Goal: Information Seeking & Learning: Learn about a topic

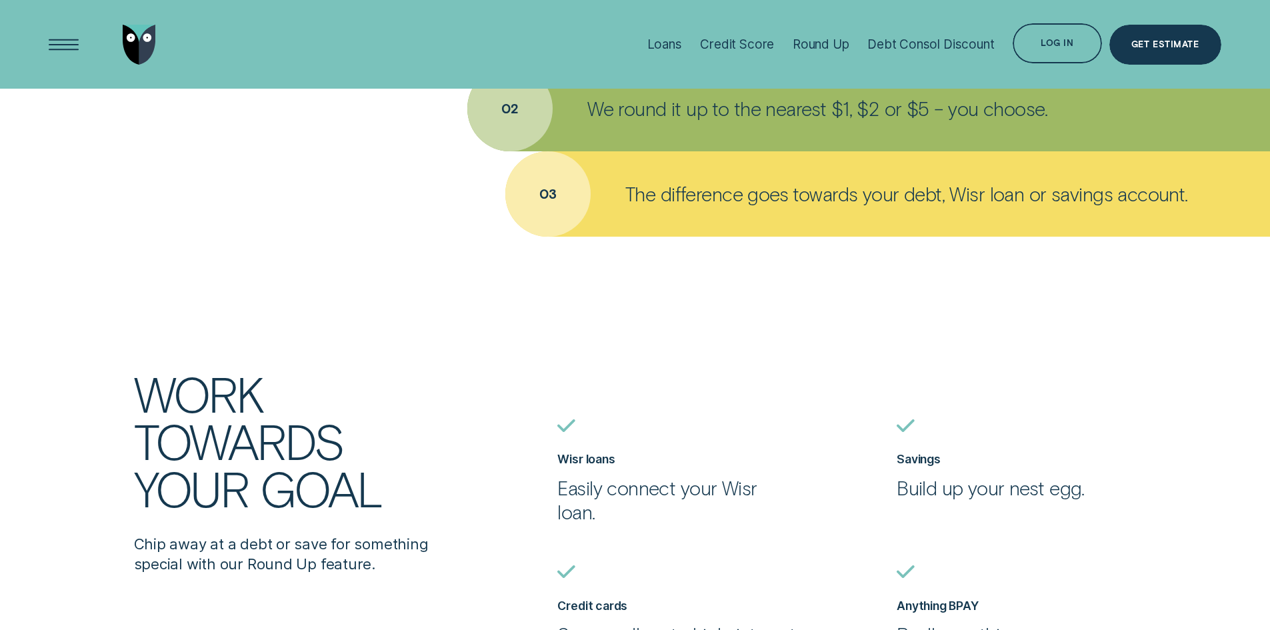
scroll to position [1000, 0]
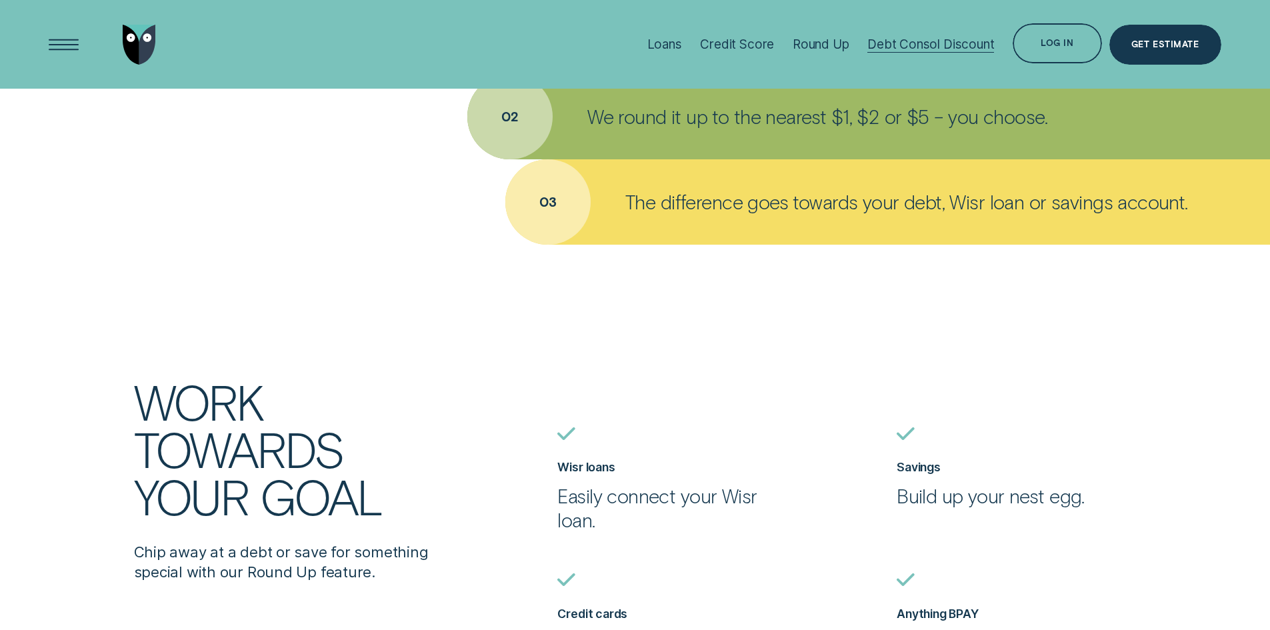
click at [930, 45] on div "Debt Consol Discount" at bounding box center [930, 44] width 127 height 15
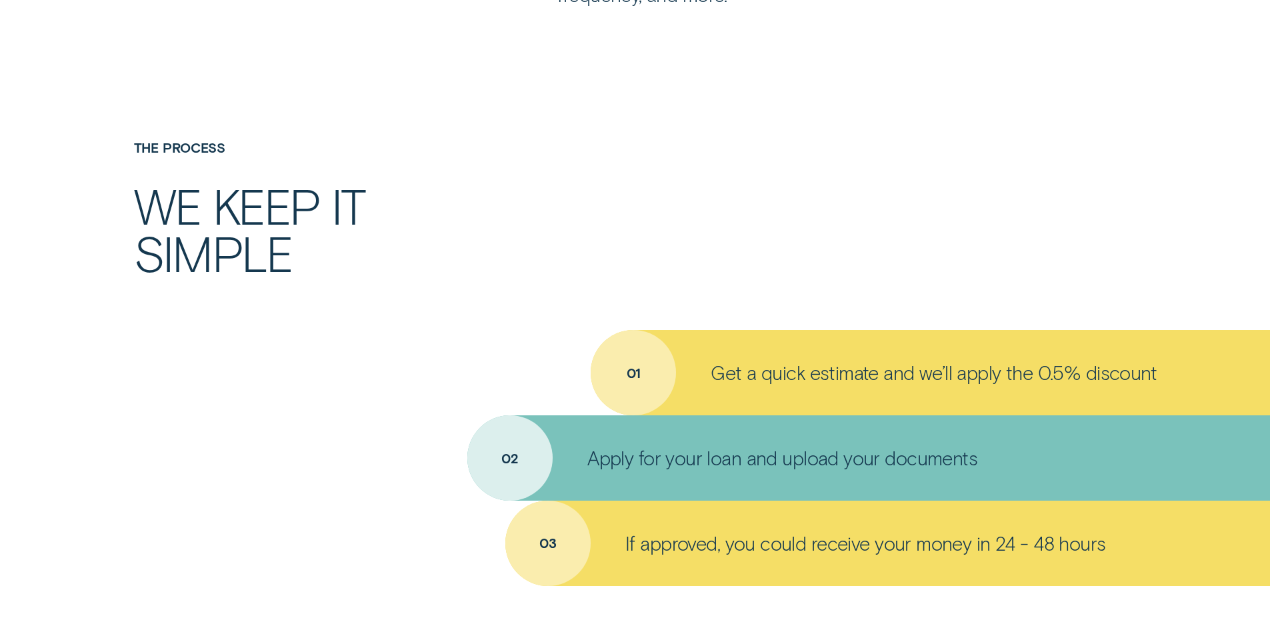
scroll to position [933, 0]
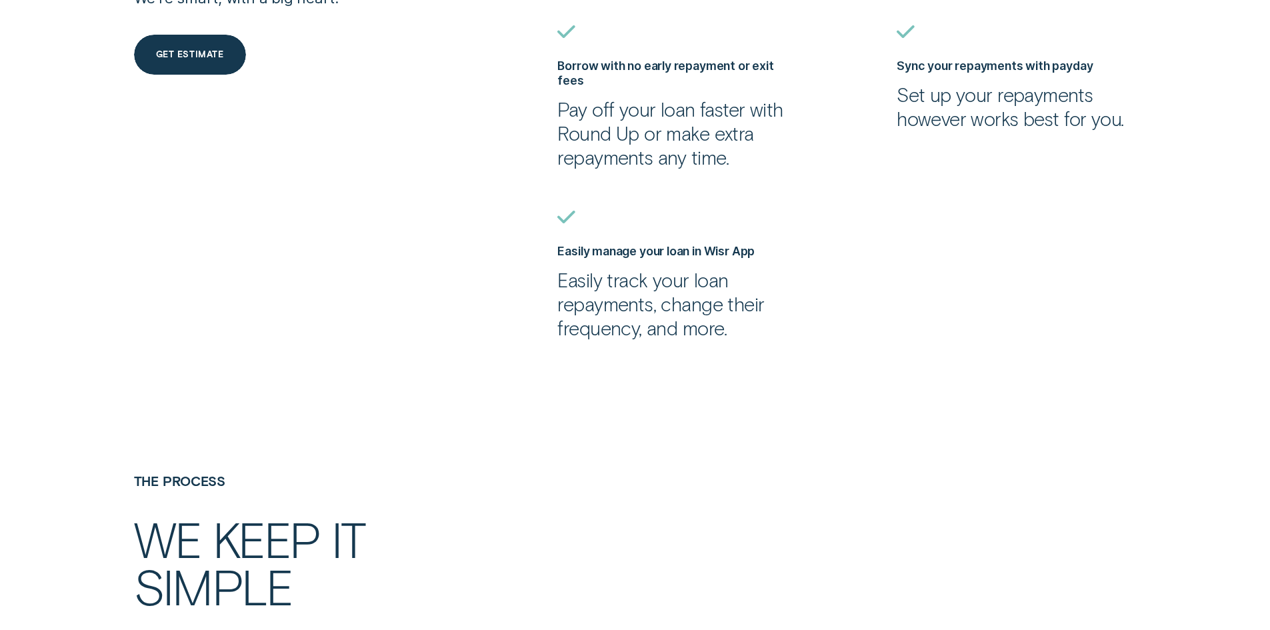
click at [205, 67] on div "Get estimate" at bounding box center [190, 55] width 112 height 40
